Goal: Use online tool/utility: Utilize a website feature to perform a specific function

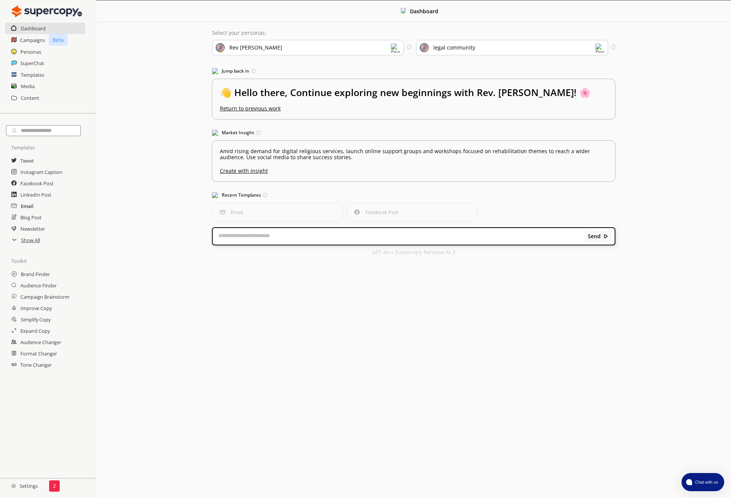
click at [27, 204] on h2 "Email" at bounding box center [27, 205] width 13 height 11
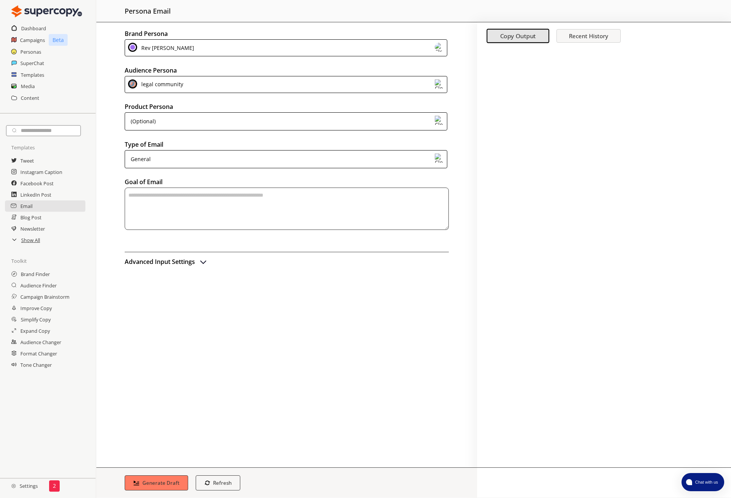
click at [257, 84] on div "legal community" at bounding box center [286, 84] width 323 height 17
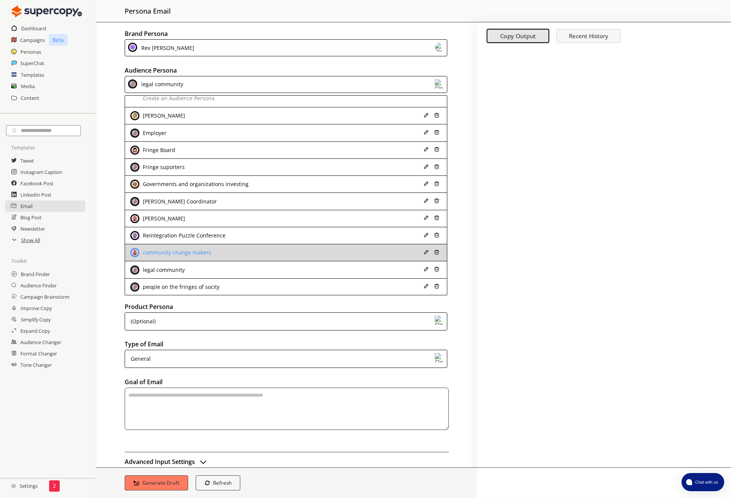
scroll to position [7, 0]
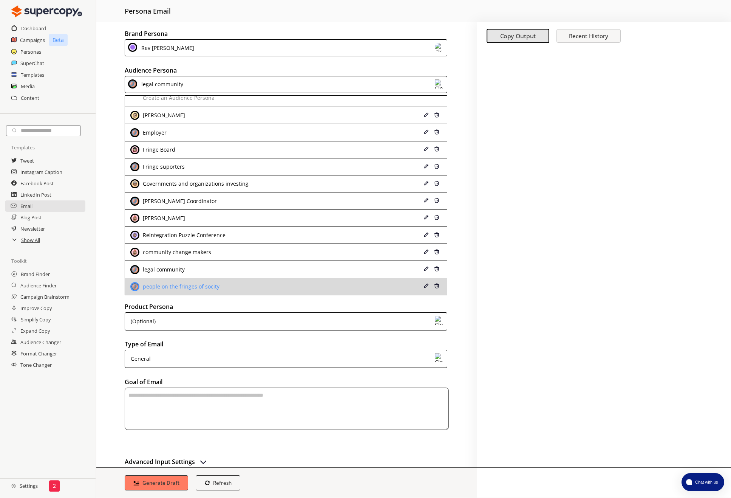
click at [208, 287] on div "people on the fringes of socity" at bounding box center [180, 286] width 79 height 6
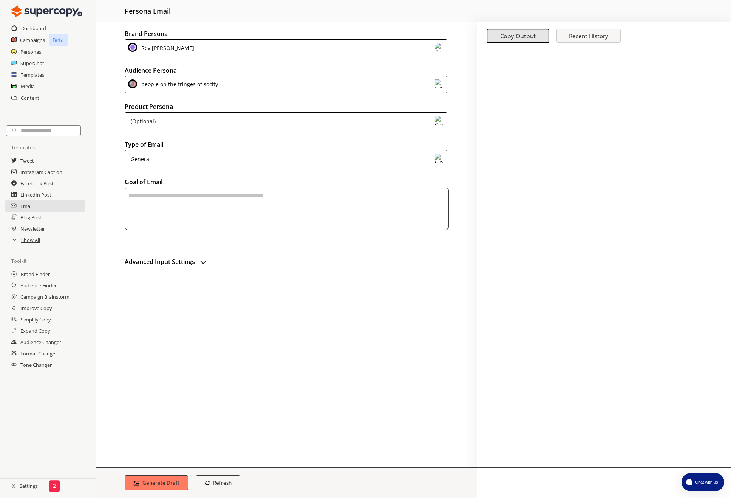
click at [268, 160] on div "General" at bounding box center [286, 159] width 323 height 18
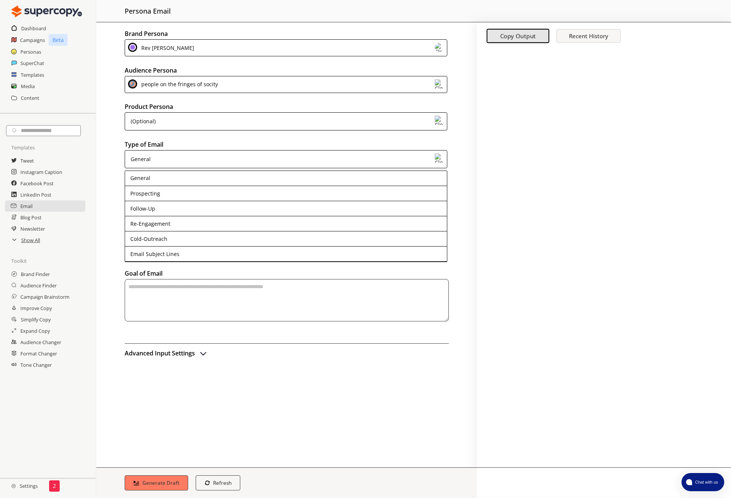
click at [268, 160] on div "General" at bounding box center [286, 159] width 323 height 18
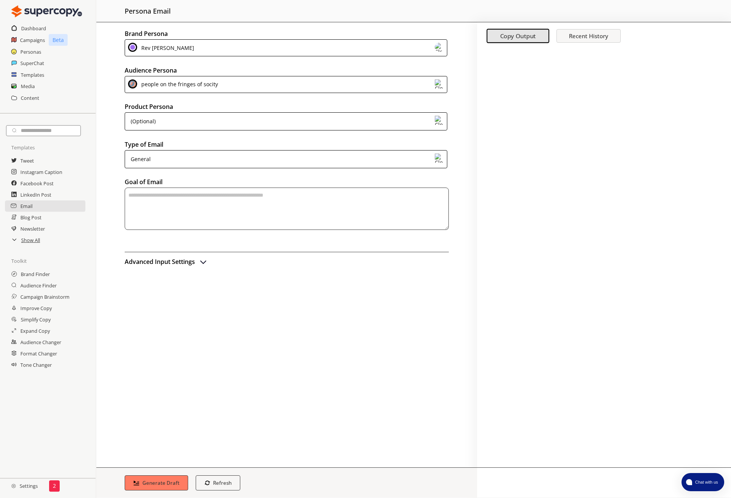
drag, startPoint x: 268, startPoint y: 160, endPoint x: 266, endPoint y: 196, distance: 36.4
click at [266, 196] on textarea "textarea-textarea" at bounding box center [287, 208] width 324 height 42
click at [35, 184] on h2 "Facebook Post" at bounding box center [36, 183] width 33 height 11
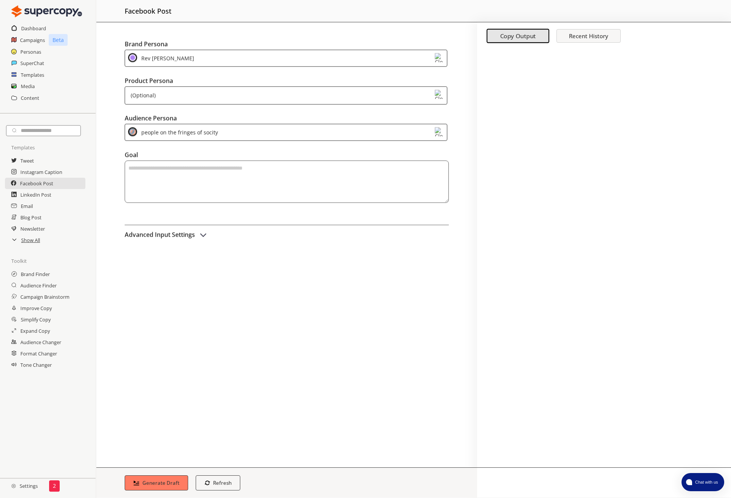
click at [192, 160] on textarea "textarea-textarea" at bounding box center [287, 175] width 324 height 42
paste textarea "**********"
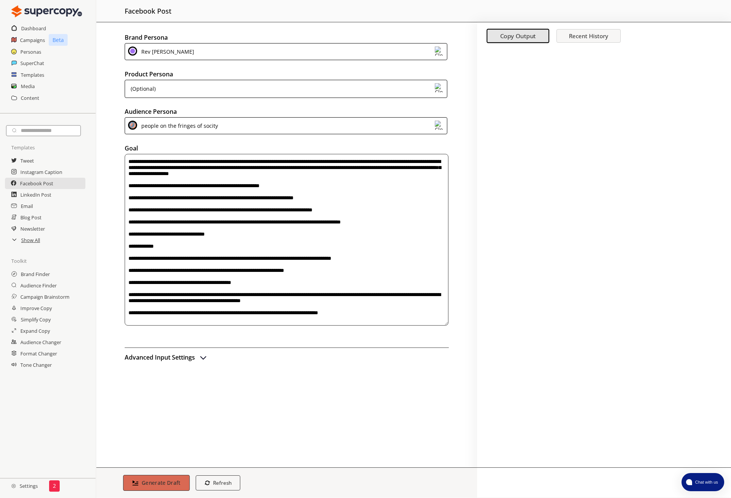
type textarea "**********"
click at [158, 478] on button "Generate Draft" at bounding box center [156, 483] width 67 height 16
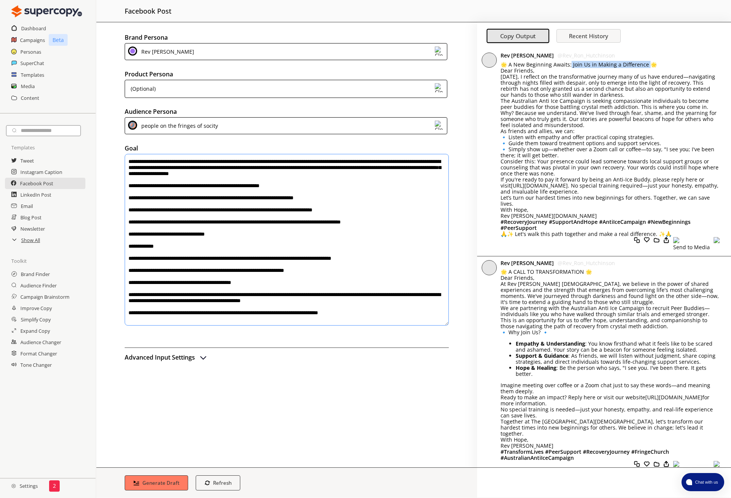
drag, startPoint x: 646, startPoint y: 64, endPoint x: 570, endPoint y: 67, distance: 76.4
click at [570, 67] on p "🌟 A New Beginning Awaits: Join Us in Making a Difference 🌟 Dear Friends," at bounding box center [610, 68] width 219 height 12
drag, startPoint x: 570, startPoint y: 67, endPoint x: 618, endPoint y: 65, distance: 48.4
copy p "Join Us in Making a Difference 🌟"
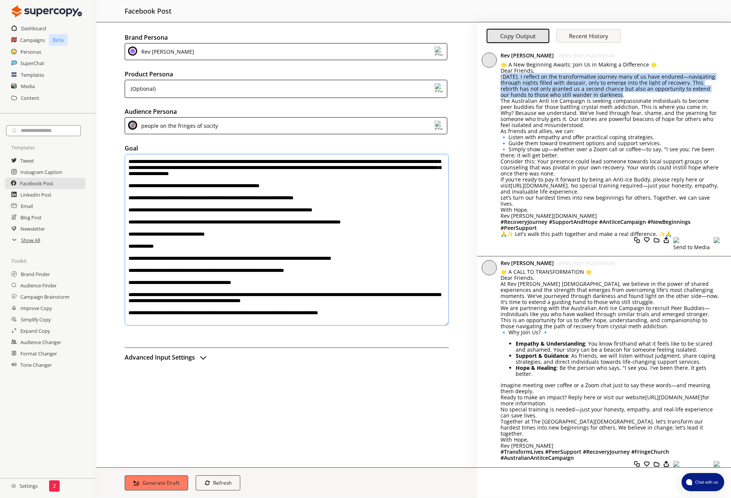
drag, startPoint x: 503, startPoint y: 79, endPoint x: 702, endPoint y: 95, distance: 199.8
click at [702, 95] on p "[DATE], I reflect on the transformative journey many of us have endured—navigat…" at bounding box center [610, 86] width 219 height 24
drag, startPoint x: 702, startPoint y: 95, endPoint x: 690, endPoint y: 90, distance: 13.4
copy p "oday, I reflect on the transformative journey many of us have endured—navigatin…"
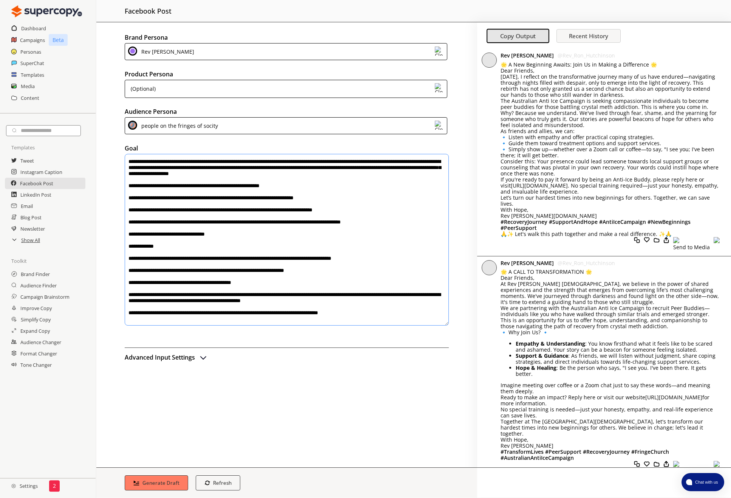
click at [498, 118] on div "Rev [PERSON_NAME] @ Rev_Ron_Hutchinson 🌟 A New Beginning Awaits: Join Us in Mak…" at bounding box center [604, 153] width 254 height 208
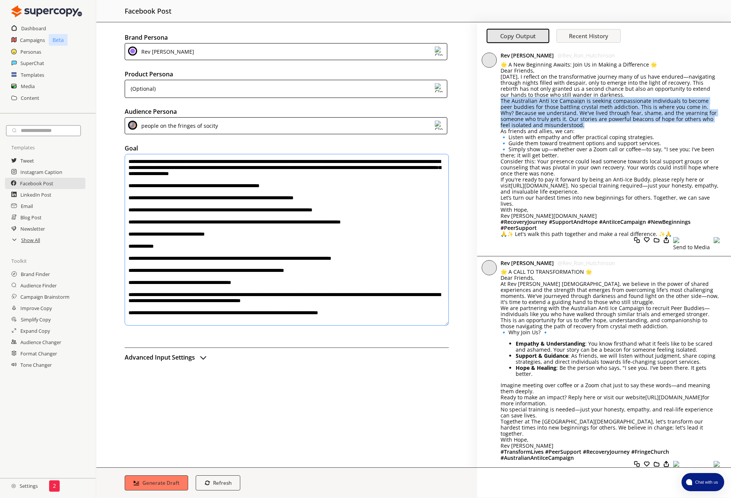
drag, startPoint x: 499, startPoint y: 101, endPoint x: 696, endPoint y: 126, distance: 198.5
click at [696, 126] on div "Rev [PERSON_NAME] @ Rev_Ron_Hutchinson 🌟 A New Beginning Awaits: Join Us in Mak…" at bounding box center [604, 153] width 254 height 208
drag, startPoint x: 696, startPoint y: 126, endPoint x: 688, endPoint y: 122, distance: 9.0
copy div "The Australian Anti Ice Campaign is seeking compassionate individuals to become…"
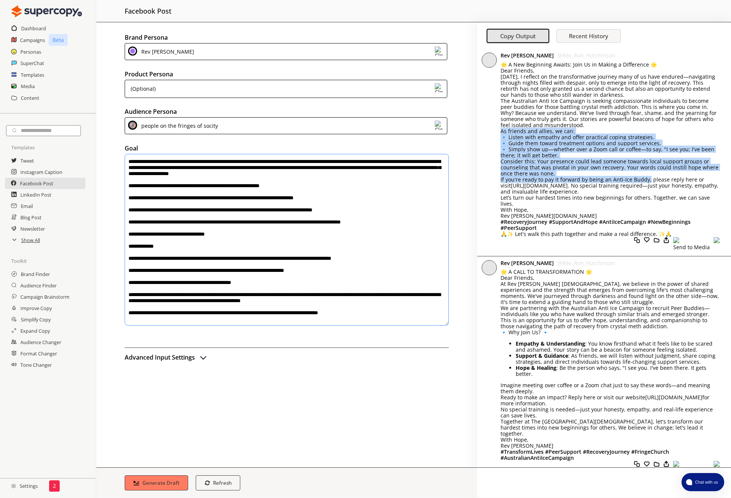
drag, startPoint x: 498, startPoint y: 132, endPoint x: 647, endPoint y: 177, distance: 155.6
click at [647, 177] on div "Rev [PERSON_NAME] @ Rev_Ron_Hutchinson 🌟 A New Beginning Awaits: Join Us in Mak…" at bounding box center [604, 153] width 254 height 208
drag, startPoint x: 647, startPoint y: 177, endPoint x: 620, endPoint y: 165, distance: 29.8
copy div "As friends and allies, we can: 🔹 Listen with empathy and offer practical coping…"
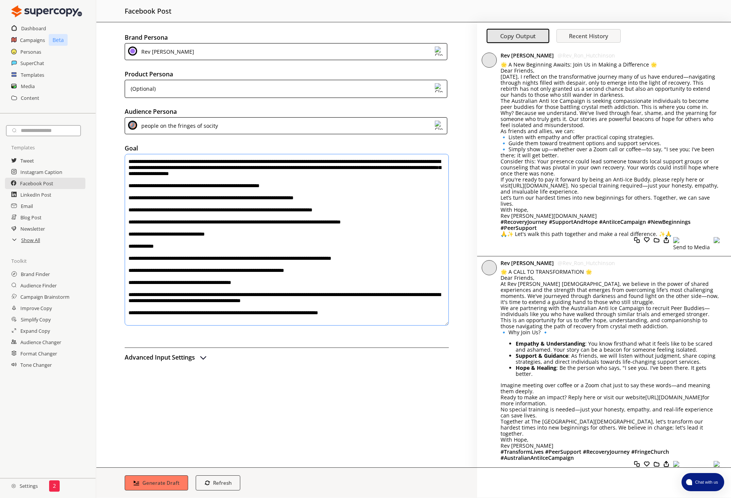
click at [651, 182] on p "If you're ready to pay it forward by being an Anti-Ice Buddy, please reply here…" at bounding box center [610, 186] width 219 height 18
drag, startPoint x: 649, startPoint y: 180, endPoint x: 697, endPoint y: 179, distance: 48.0
click at [697, 179] on p "If you're ready to pay it forward by being an Anti-Ice Buddy, please reply here…" at bounding box center [610, 186] width 219 height 18
drag, startPoint x: 697, startPoint y: 179, endPoint x: 689, endPoint y: 180, distance: 8.3
copy p "please reply here or"
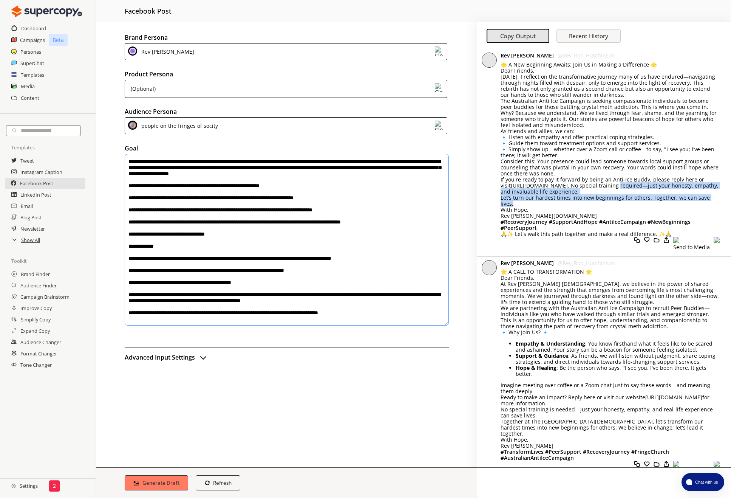
drag, startPoint x: 500, startPoint y: 192, endPoint x: 719, endPoint y: 198, distance: 218.9
click at [719, 198] on div "Rev [PERSON_NAME] @ Rev_Ron_Hutchinson 🌟 A New Beginning Awaits: Join Us in Mak…" at bounding box center [604, 153] width 254 height 208
drag, startPoint x: 719, startPoint y: 198, endPoint x: 706, endPoint y: 198, distance: 12.5
copy div "required—just your honesty, empathy, and invaluable life experience. Let’s turn…"
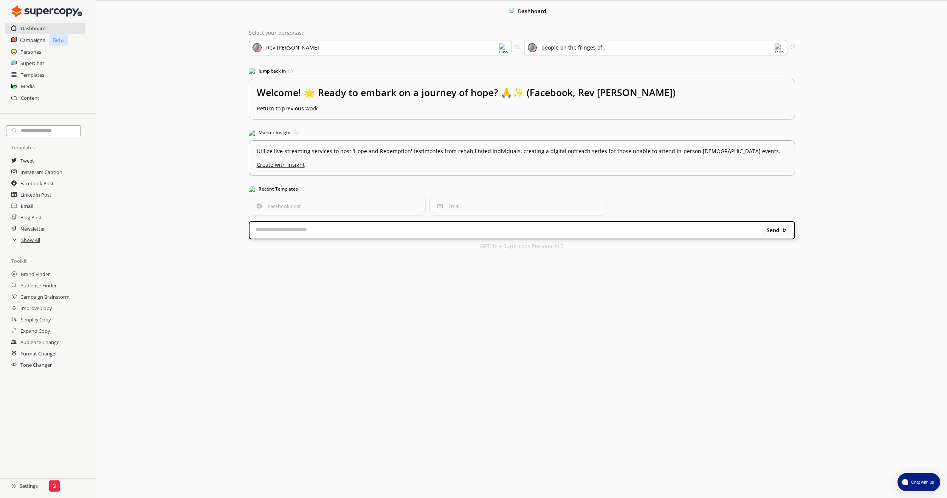
click at [30, 206] on h2 "Email" at bounding box center [27, 205] width 13 height 11
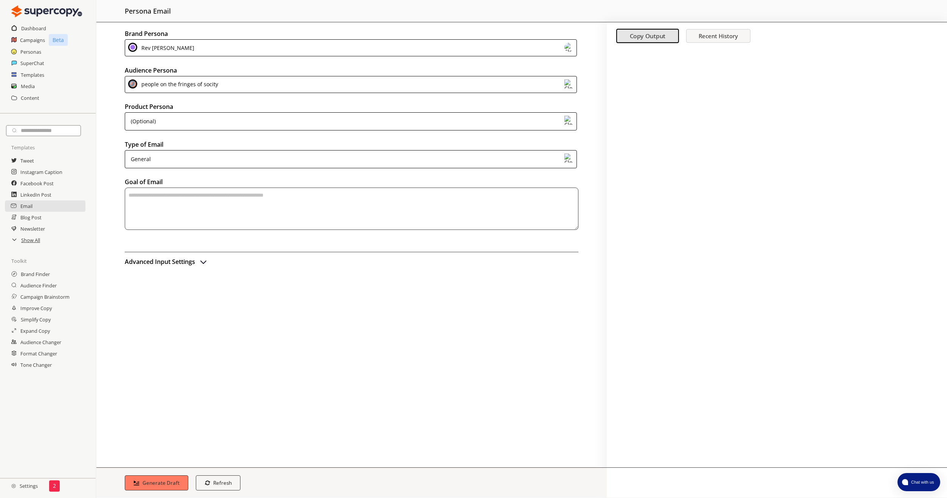
click at [216, 198] on textarea "textarea-textarea" at bounding box center [352, 208] width 454 height 42
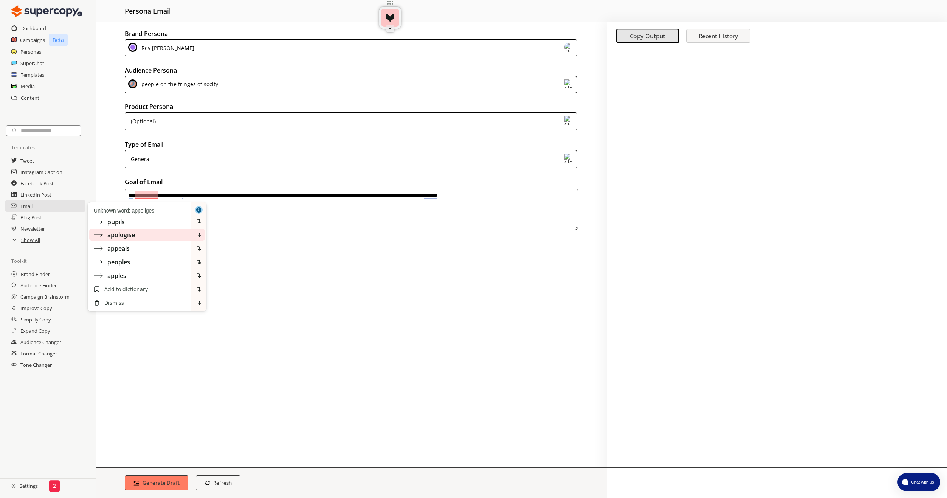
click at [147, 230] on div "apologise" at bounding box center [140, 234] width 104 height 11
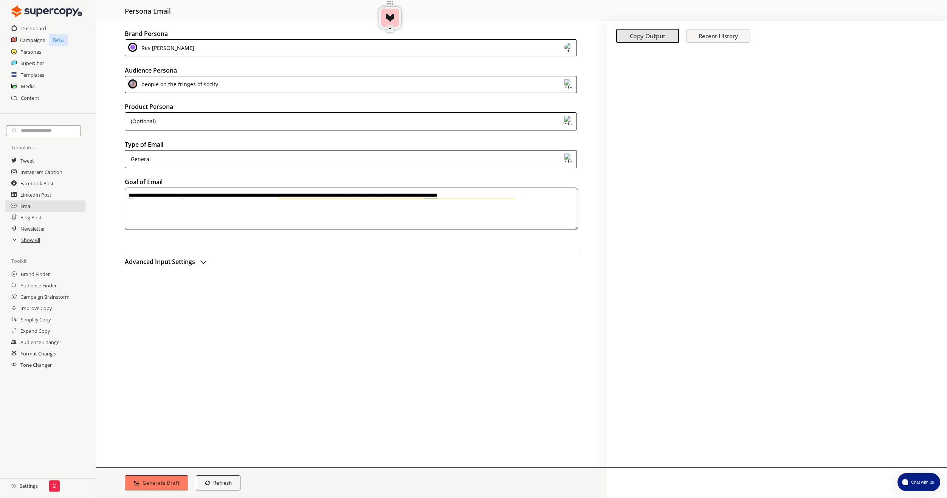
click at [537, 195] on textarea "**********" at bounding box center [351, 208] width 453 height 42
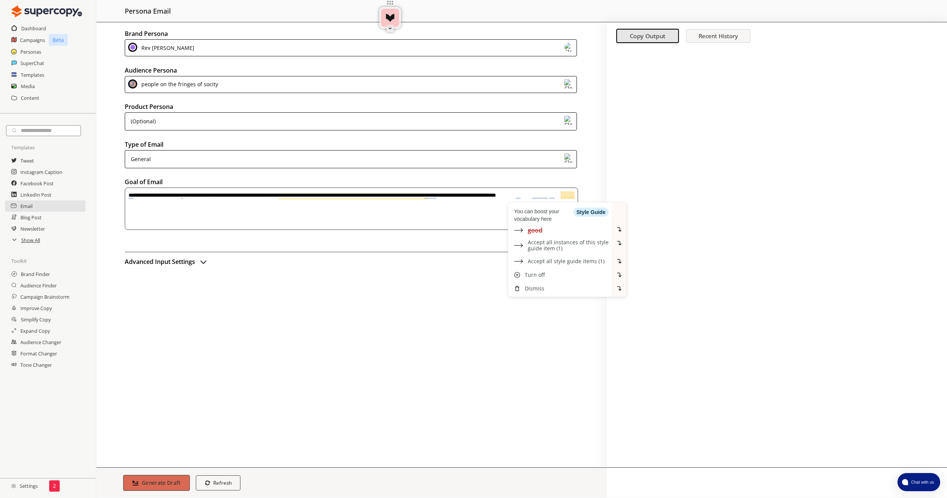
type textarea "**********"
click at [158, 479] on b "Generate Draft" at bounding box center [161, 482] width 39 height 7
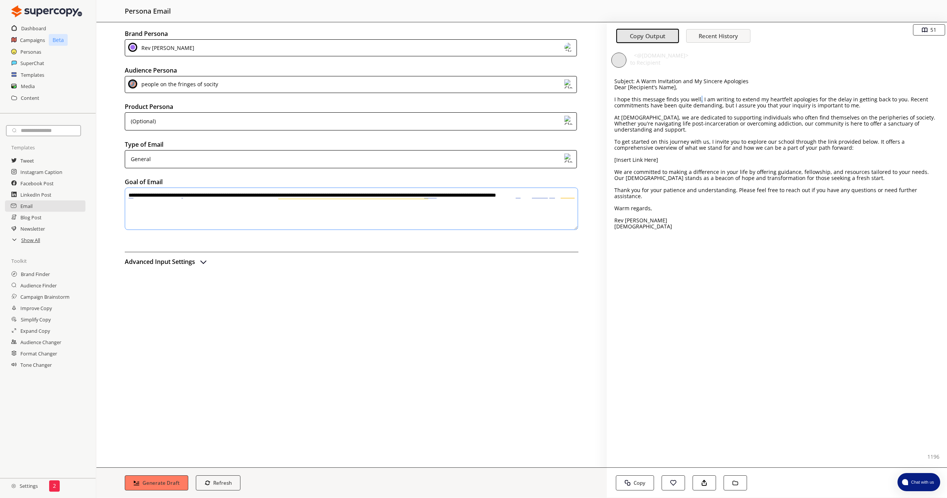
click at [700, 99] on p "I hope this message finds you well. I am writing to extend my heartfelt apologi…" at bounding box center [776, 102] width 325 height 12
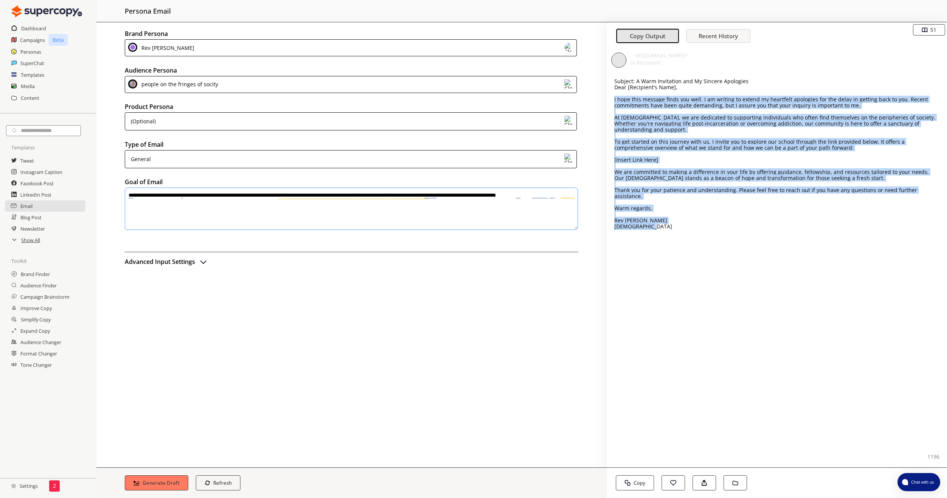
drag, startPoint x: 613, startPoint y: 100, endPoint x: 696, endPoint y: 225, distance: 150.2
click at [696, 225] on div "Subject: A Warm Invitation and My Sincere Apologies Dear [Recipient's Name], I …" at bounding box center [777, 269] width 340 height 396
drag, startPoint x: 696, startPoint y: 225, endPoint x: 675, endPoint y: 201, distance: 31.6
click at [675, 205] on p "Warm regards," at bounding box center [776, 208] width 325 height 6
drag, startPoint x: 935, startPoint y: 190, endPoint x: 614, endPoint y: 101, distance: 333.0
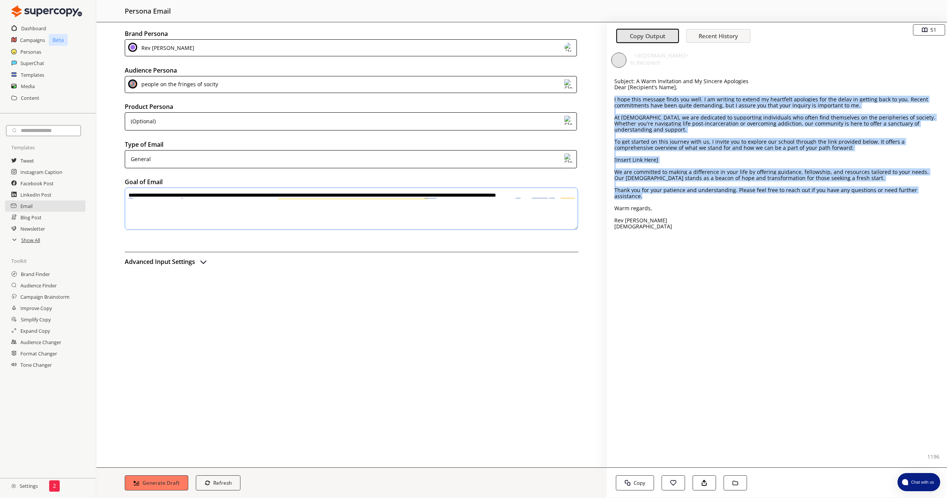
click at [614, 101] on div "Subject: A Warm Invitation and My Sincere Apologies Dear [Recipient's Name], I …" at bounding box center [777, 269] width 340 height 396
drag, startPoint x: 614, startPoint y: 101, endPoint x: 661, endPoint y: 99, distance: 47.3
copy div "I hope this message finds you well. I am writing to extend my heartfelt apologi…"
